Goal: Check status

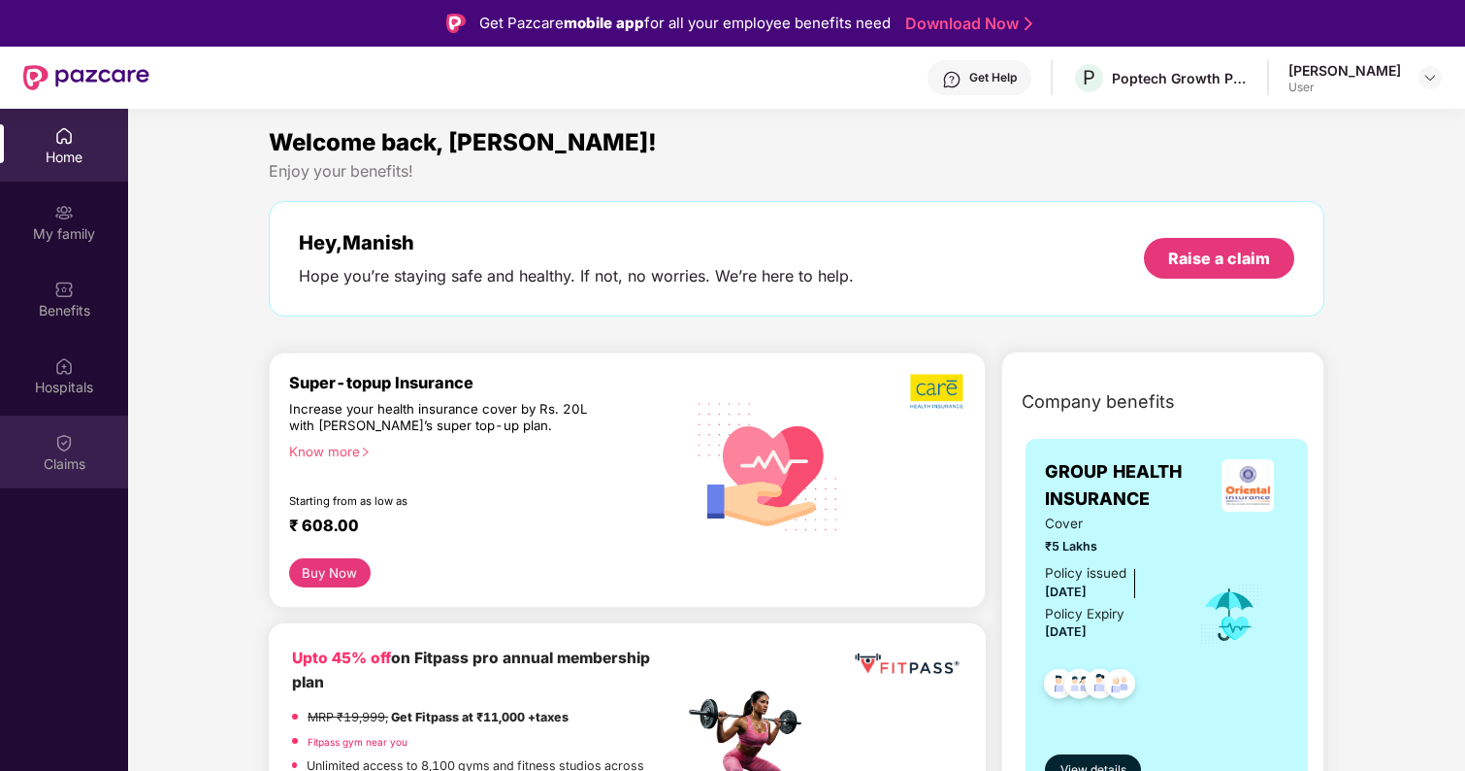
click at [57, 445] on img at bounding box center [63, 442] width 19 height 19
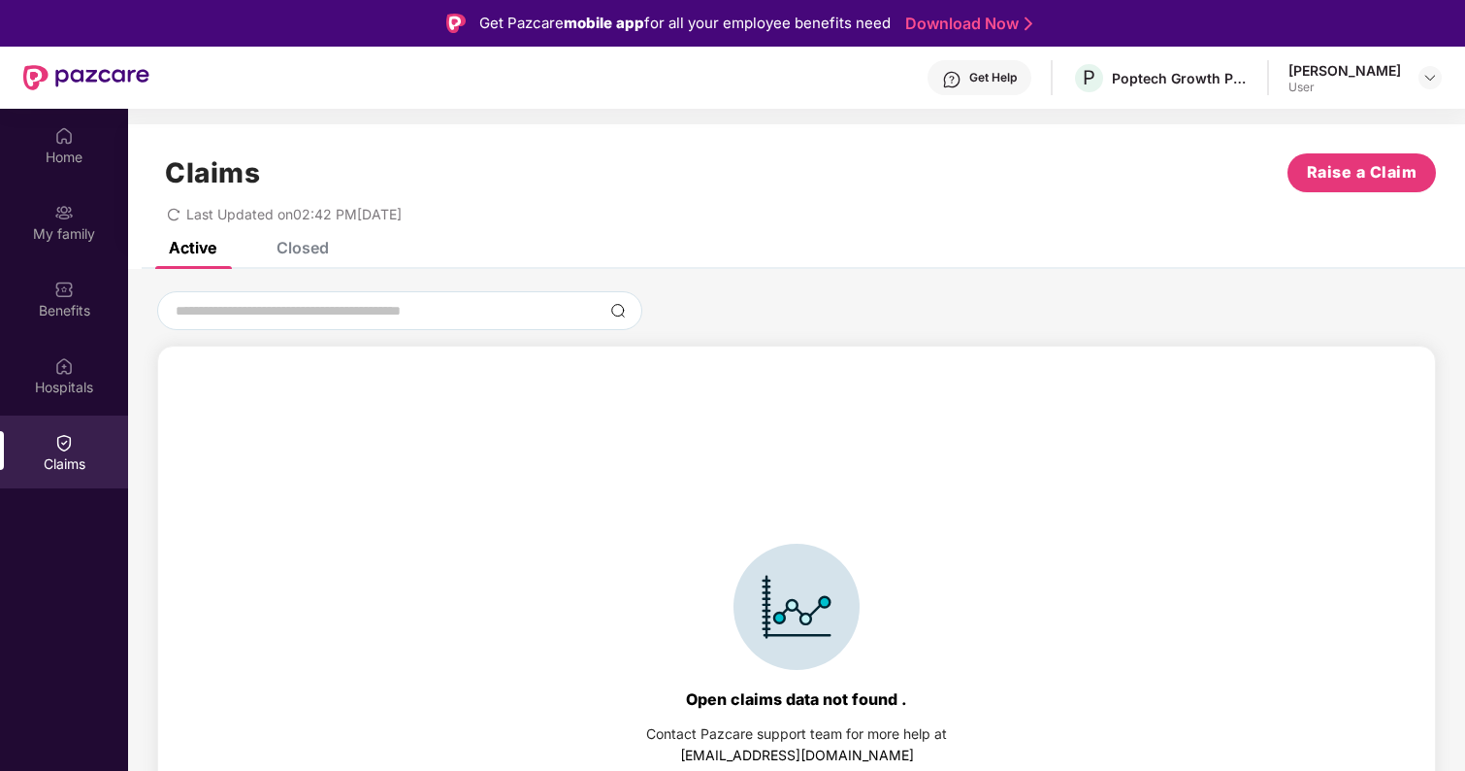
click at [322, 241] on div "Claims Raise a Claim Last Updated on 02:42 PM[DATE]" at bounding box center [796, 182] width 1337 height 117
click at [293, 248] on div "Closed" at bounding box center [303, 247] width 52 height 19
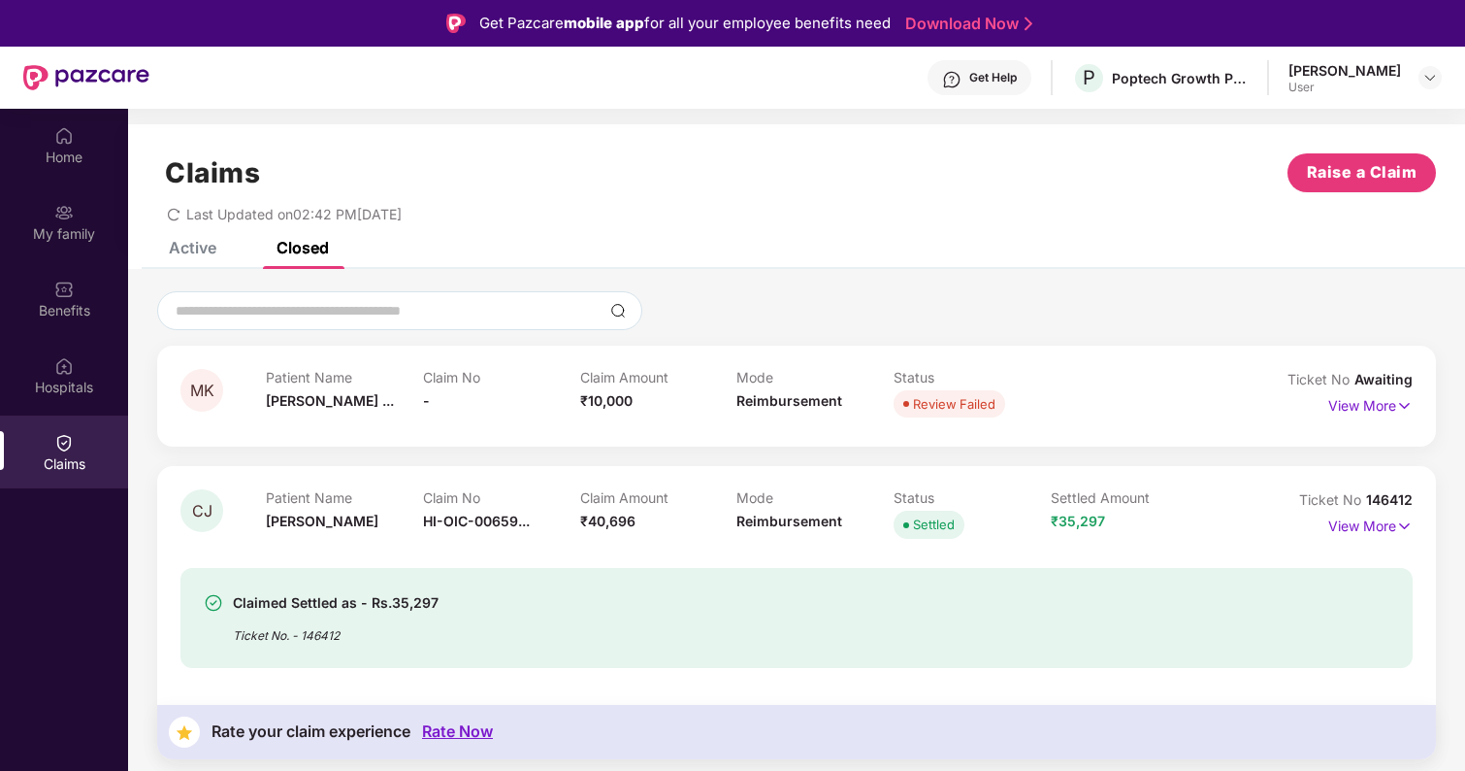
scroll to position [109, 0]
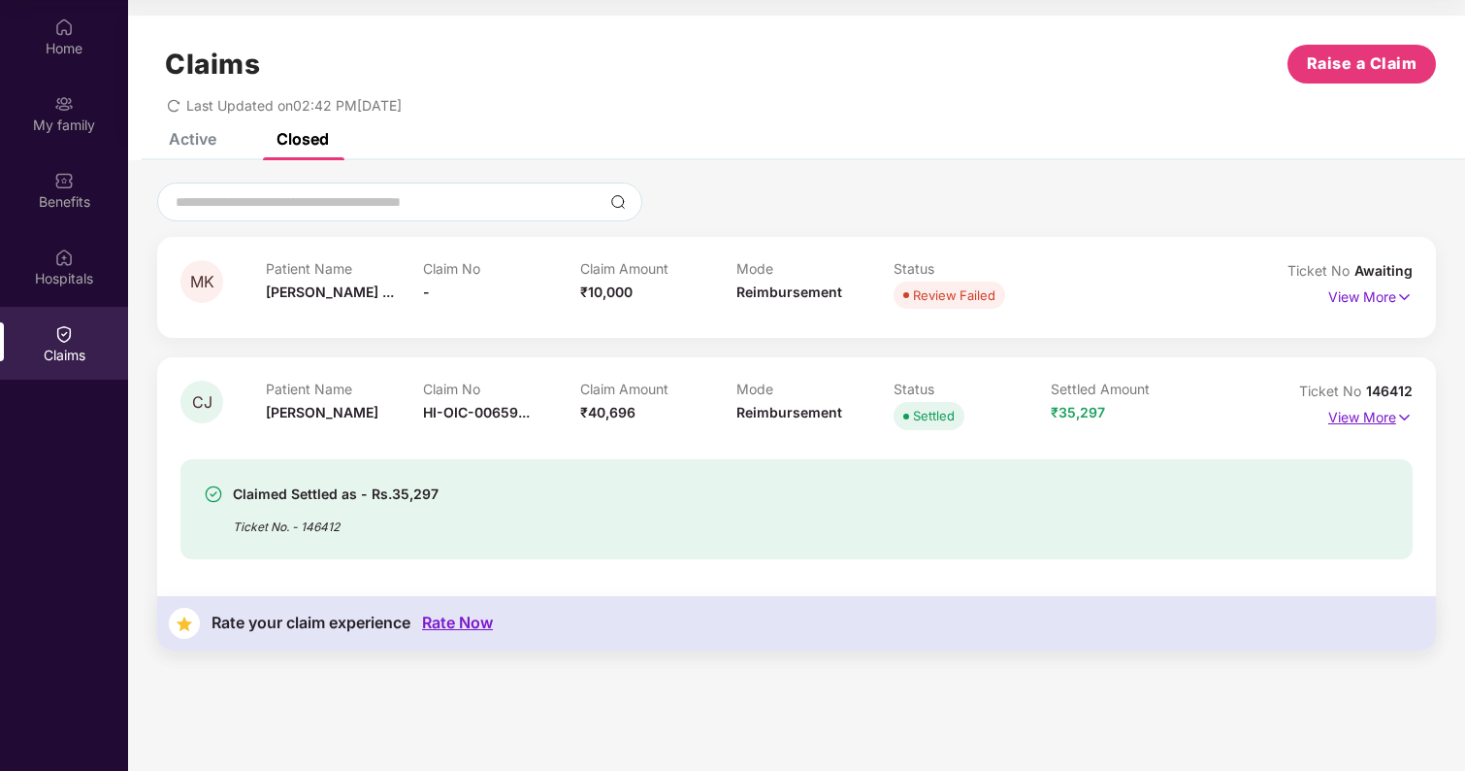
click at [1372, 421] on p "View More" at bounding box center [1371, 415] width 84 height 26
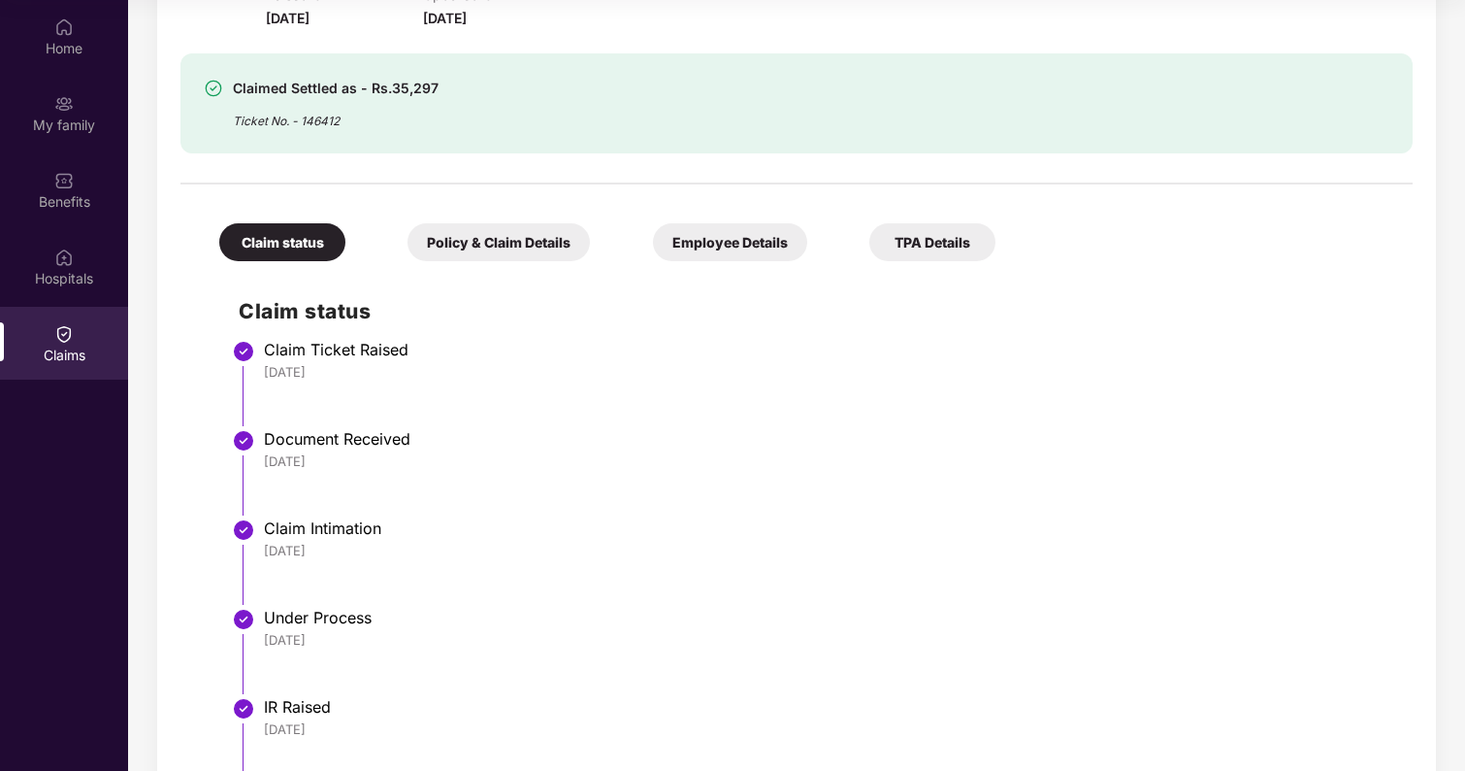
scroll to position [826, 0]
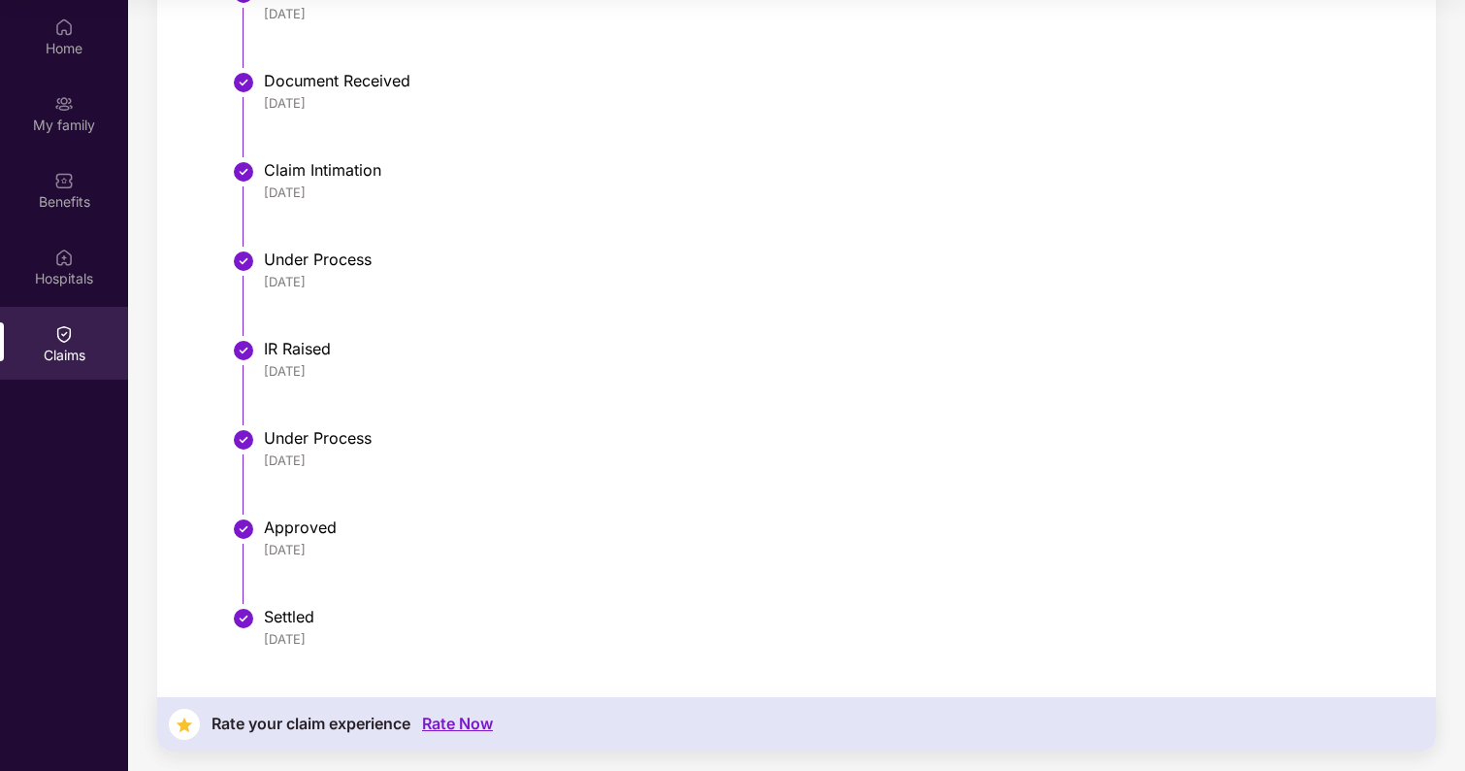
click at [291, 522] on div "Approved" at bounding box center [829, 526] width 1130 height 19
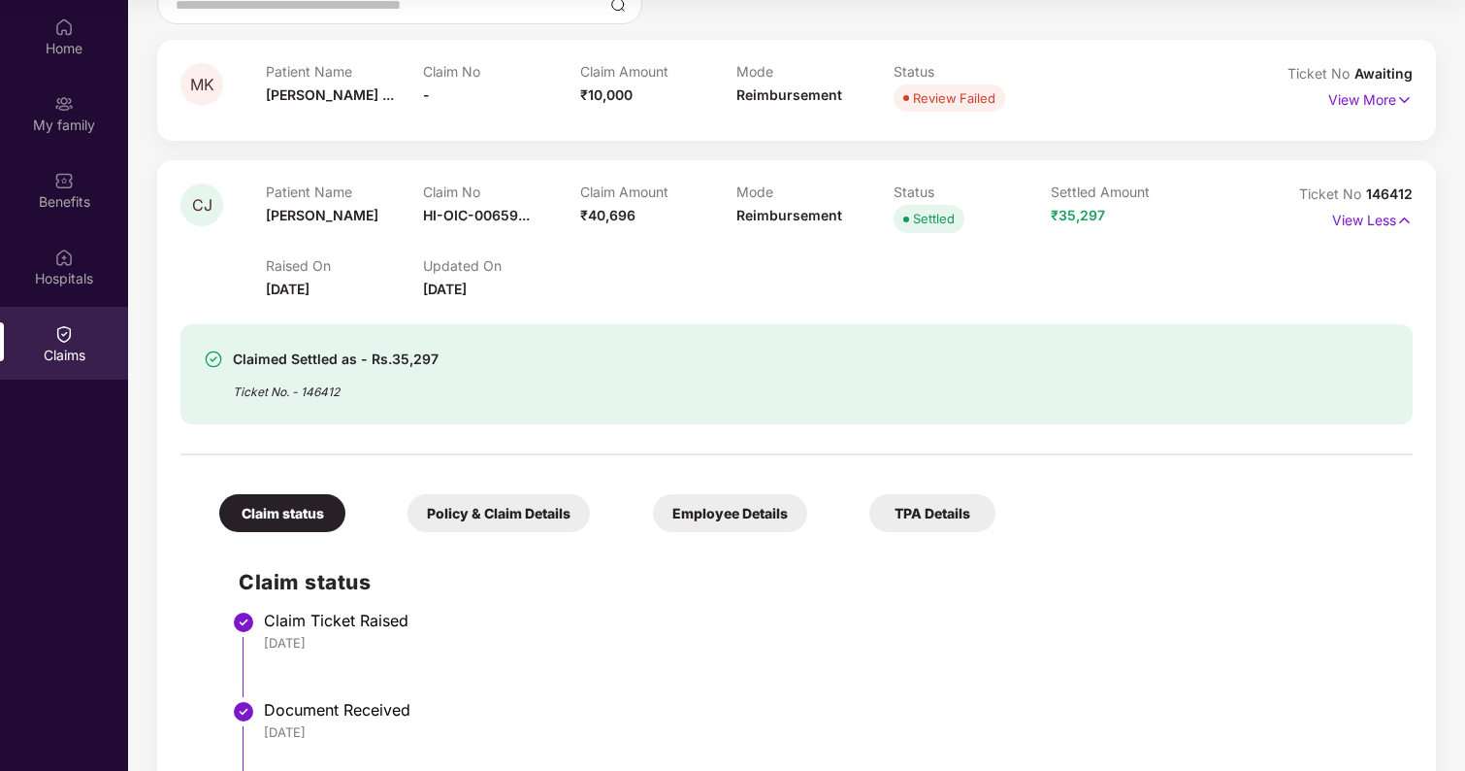
scroll to position [164, 0]
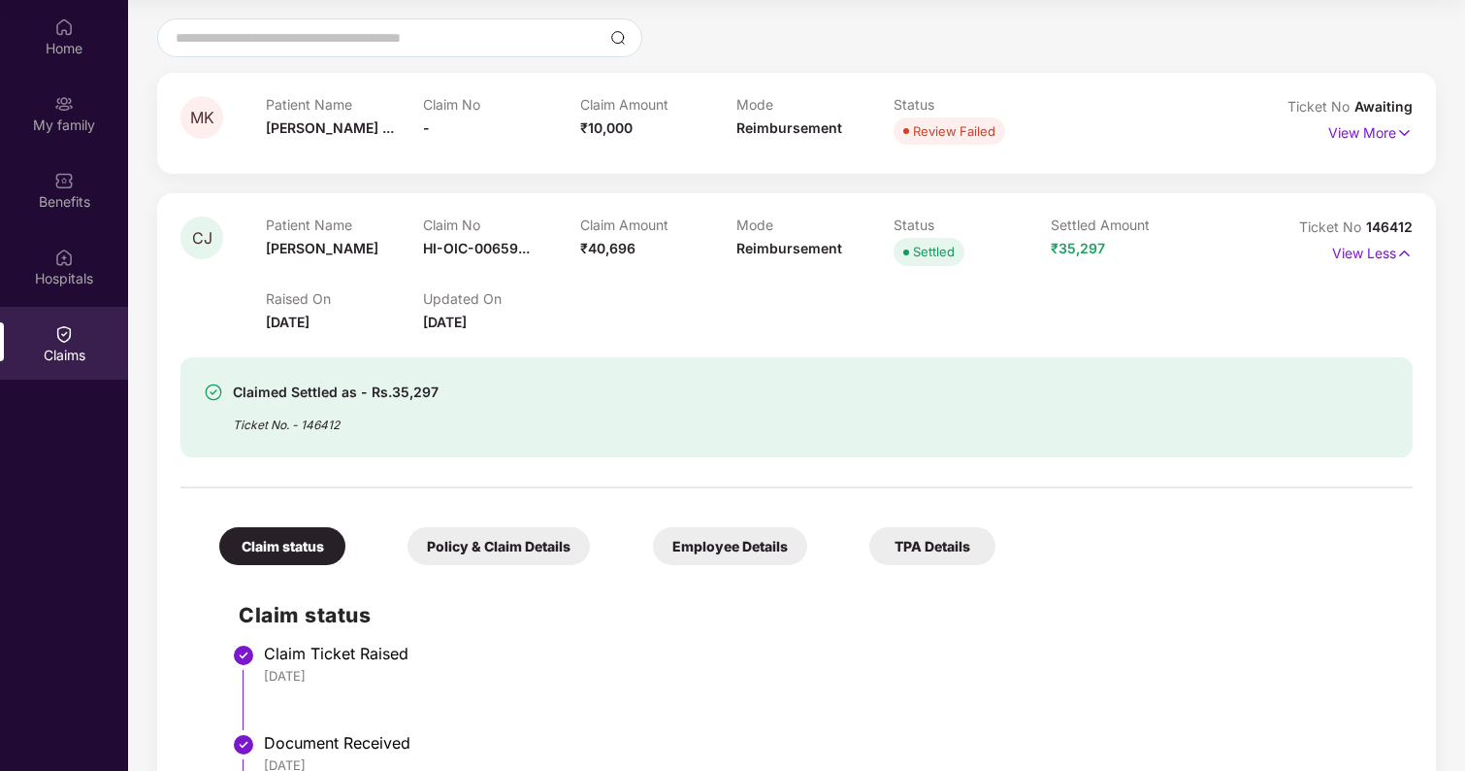
click at [530, 543] on div "Policy & Claim Details" at bounding box center [499, 546] width 182 height 38
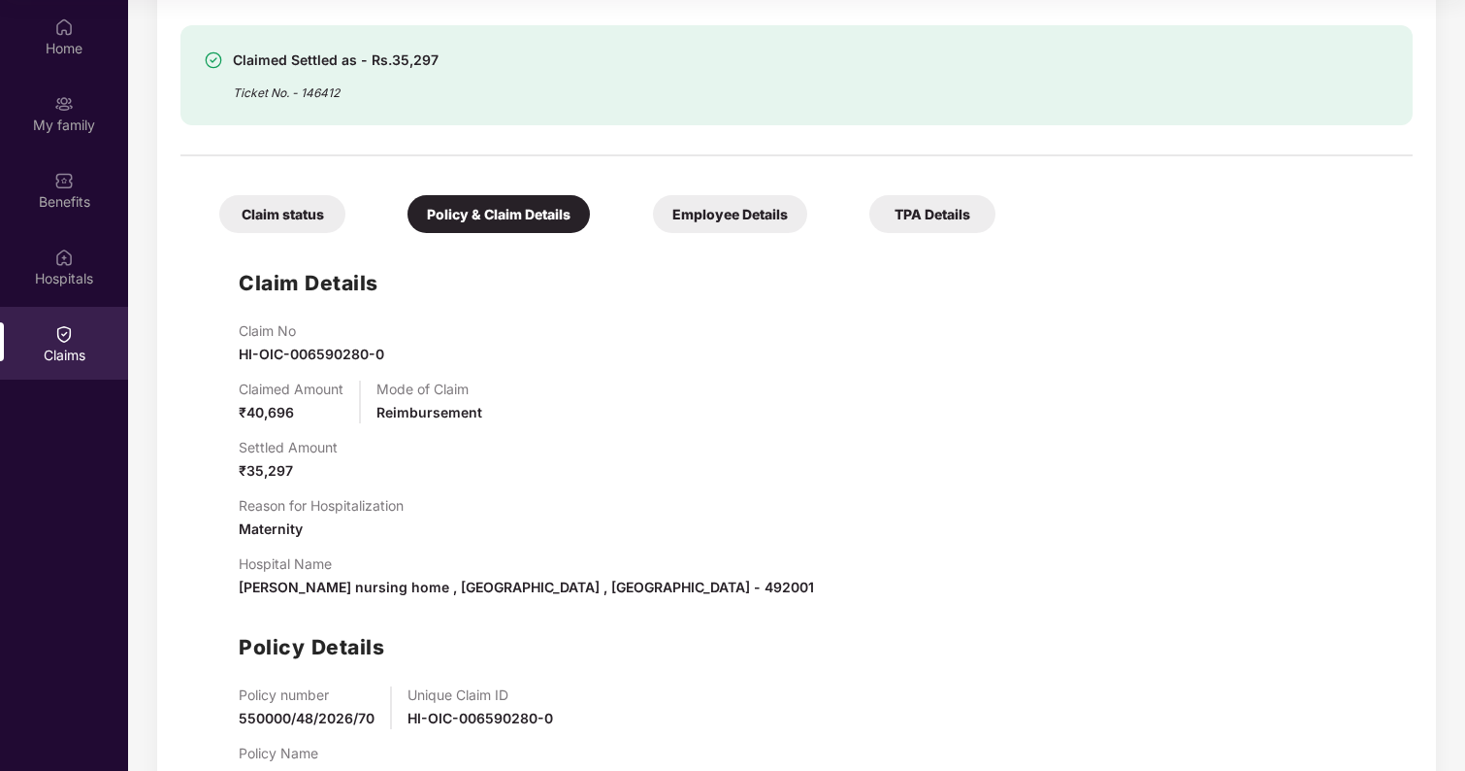
scroll to position [639, 0]
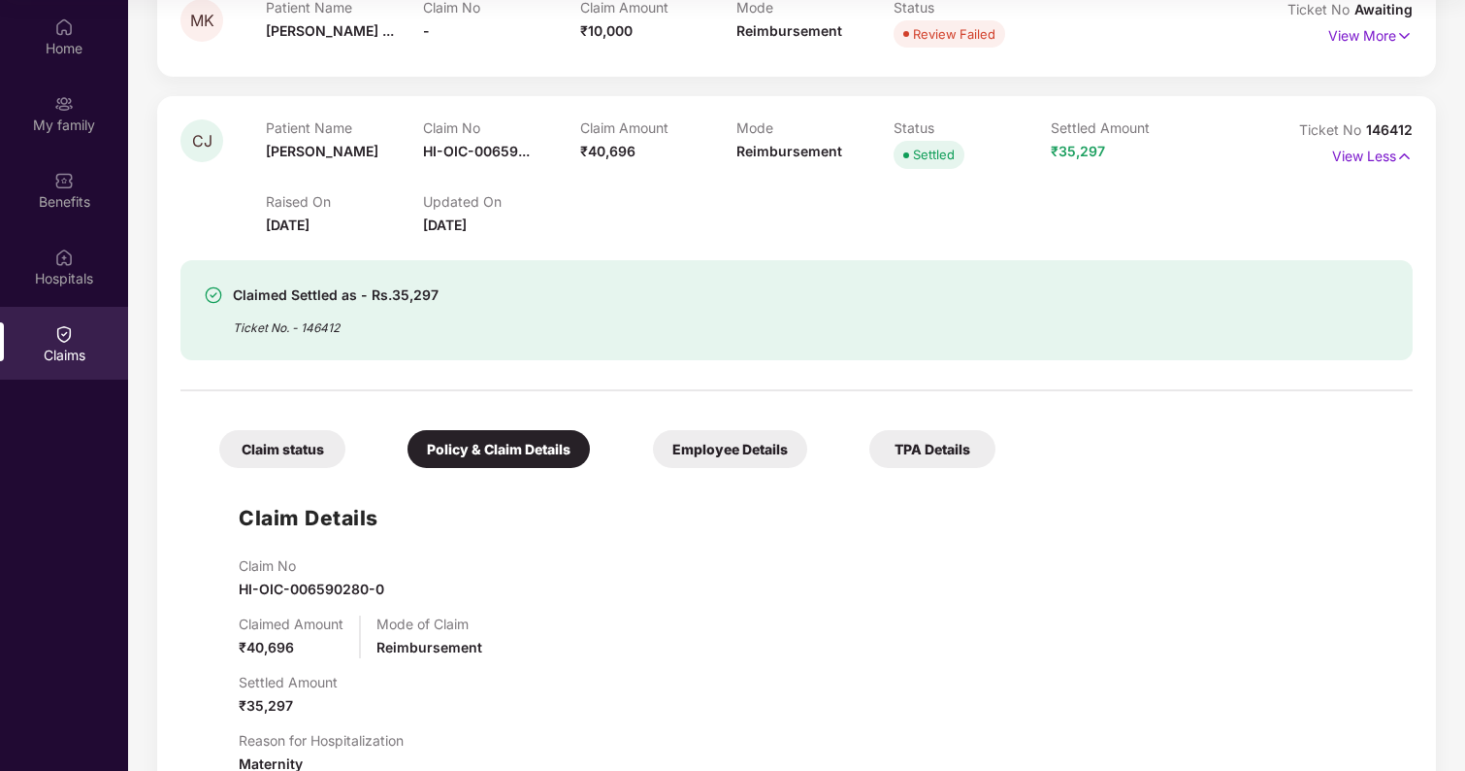
click at [754, 439] on div "Employee Details" at bounding box center [730, 449] width 154 height 38
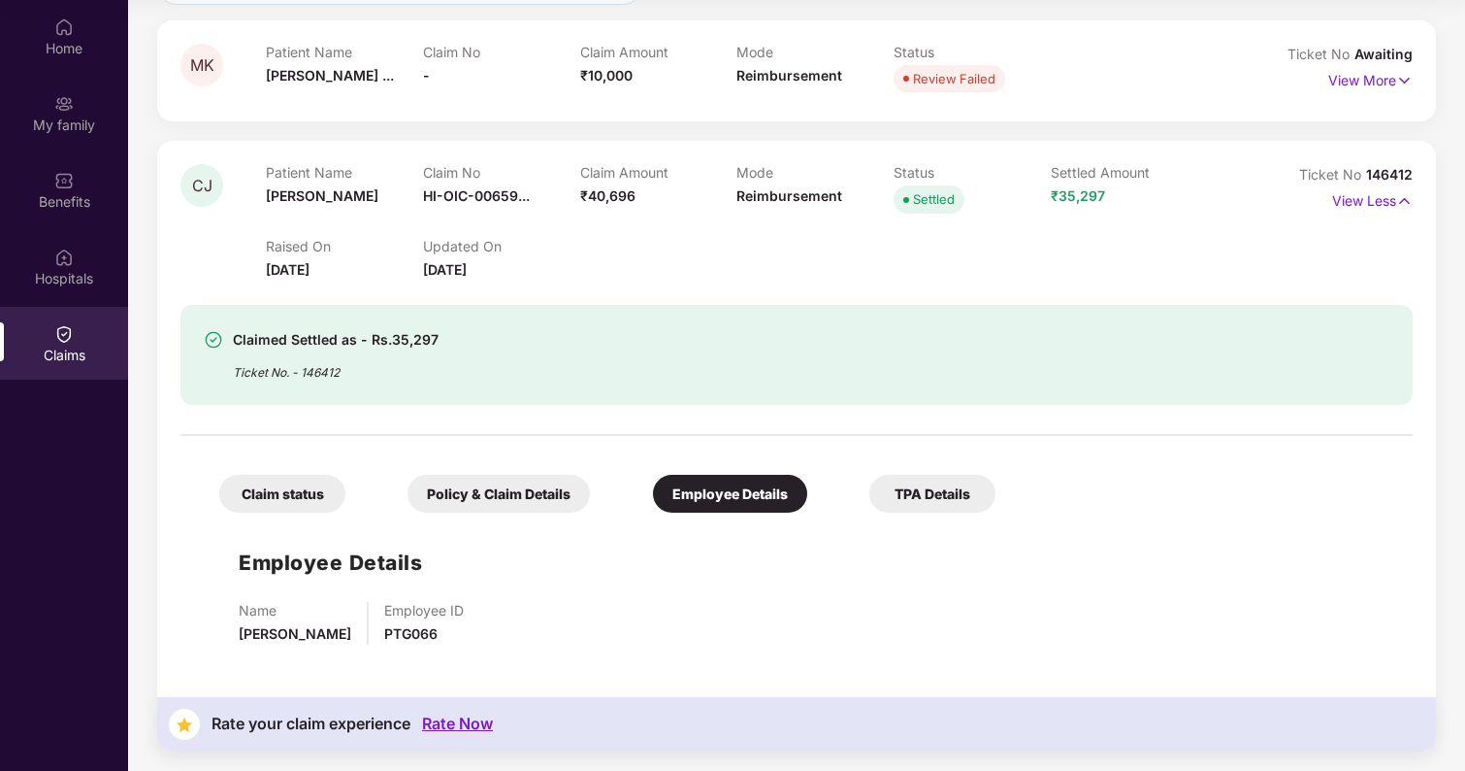
scroll to position [216, 0]
click at [904, 489] on div "TPA Details" at bounding box center [933, 494] width 126 height 38
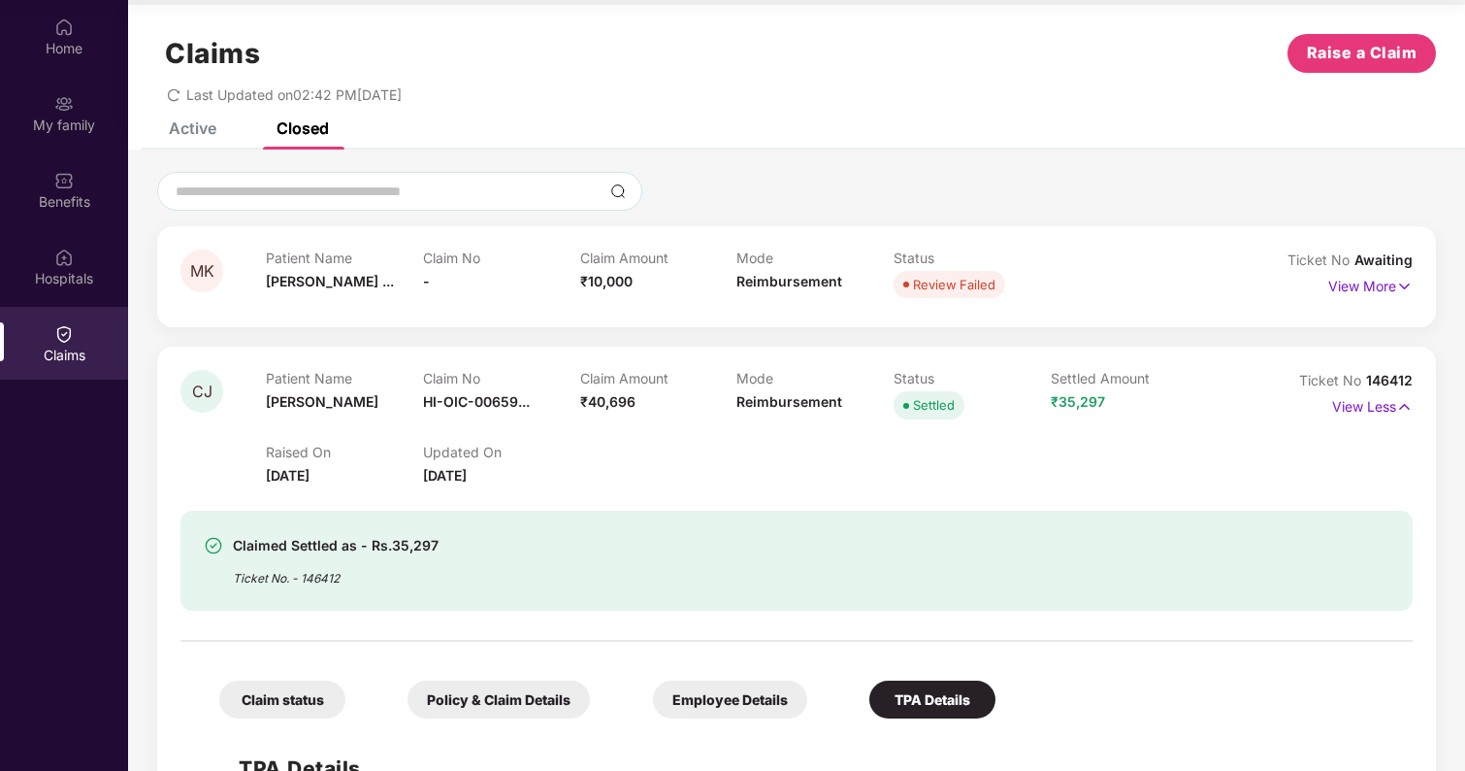
scroll to position [10, 0]
